Goal: Transaction & Acquisition: Subscribe to service/newsletter

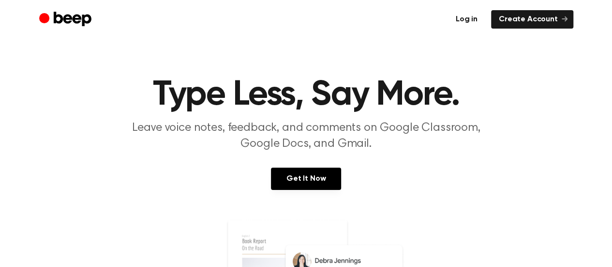
click at [465, 20] on link "Log in" at bounding box center [466, 19] width 37 height 18
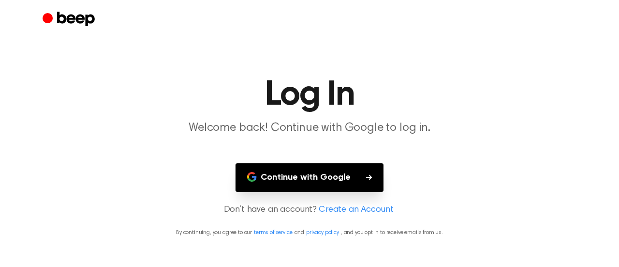
click at [282, 179] on button "Continue with Google" at bounding box center [310, 177] width 148 height 29
click at [309, 185] on button "Continue with Google" at bounding box center [310, 177] width 148 height 29
click at [291, 178] on button "Continue with Google" at bounding box center [310, 177] width 148 height 29
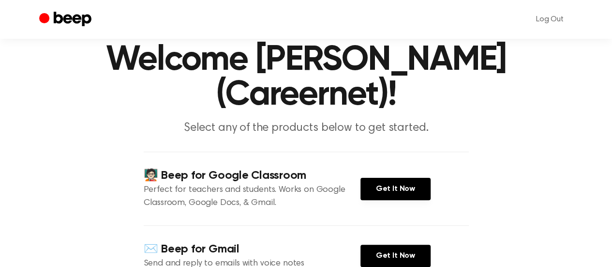
scroll to position [42, 0]
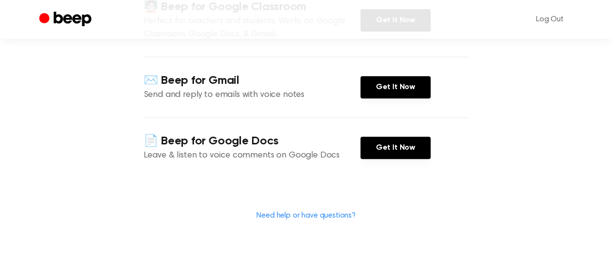
scroll to position [202, 0]
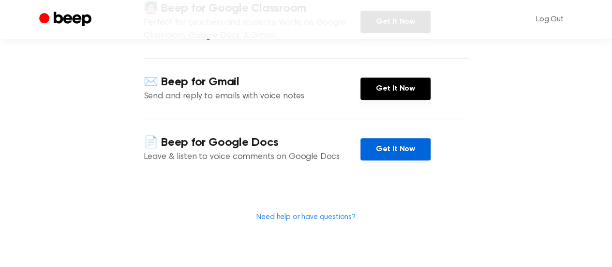
click at [382, 158] on link "Get It Now" at bounding box center [395, 149] width 70 height 22
